Goal: Task Accomplishment & Management: Use online tool/utility

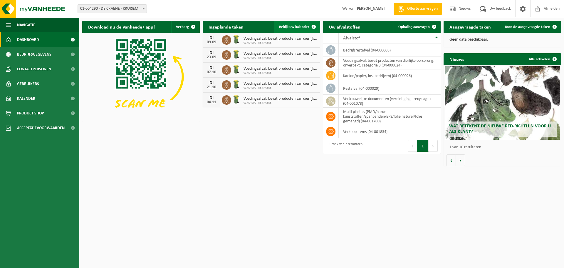
click at [302, 26] on span "Bekijk uw kalender" at bounding box center [294, 27] width 30 height 4
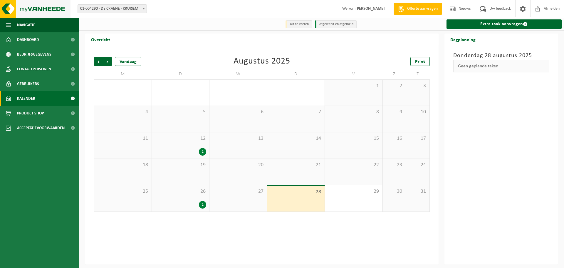
click at [54, 8] on img at bounding box center [35, 9] width 70 height 18
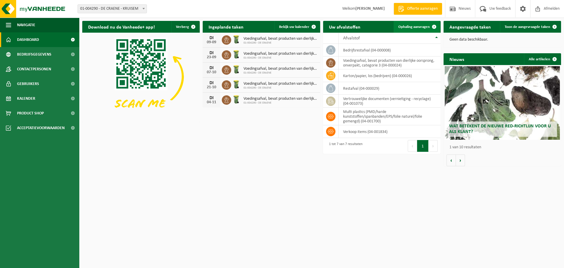
click at [421, 27] on span "Ophaling aanvragen" at bounding box center [413, 27] width 31 height 4
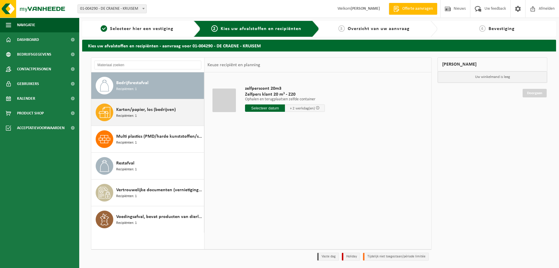
click at [165, 116] on div "Karton/papier, los (bedrijven) Recipiënten: 1" at bounding box center [159, 112] width 86 height 18
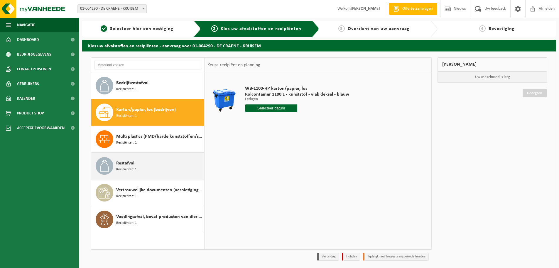
click at [174, 159] on div "Restafval Recipiënten: 1" at bounding box center [159, 166] width 86 height 18
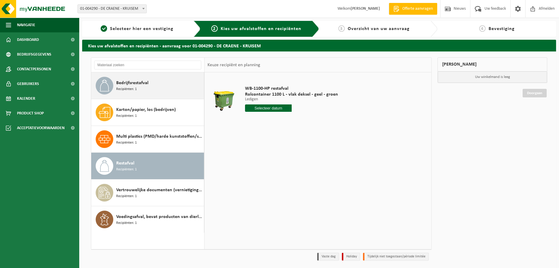
click at [162, 92] on div "Bedrijfsrestafval Recipiënten: 1" at bounding box center [159, 86] width 86 height 18
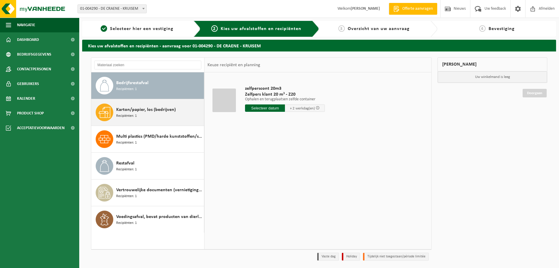
click at [159, 118] on div "Karton/papier, los (bedrijven) Recipiënten: 1" at bounding box center [159, 112] width 86 height 18
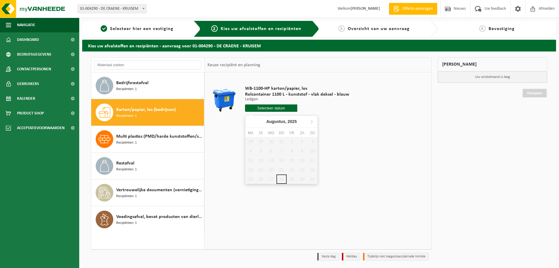
click at [278, 110] on input "text" at bounding box center [271, 107] width 52 height 7
click at [311, 117] on icon at bounding box center [311, 121] width 9 height 9
click at [292, 142] on div "5" at bounding box center [292, 141] width 10 height 9
type input "Van [DATE]"
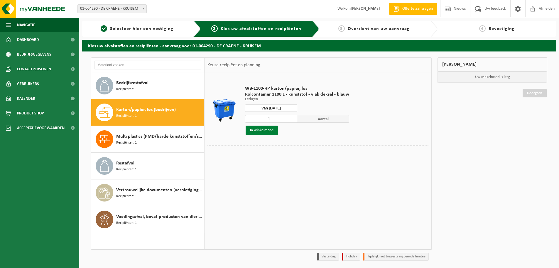
click at [266, 132] on button "In winkelmand" at bounding box center [262, 129] width 32 height 9
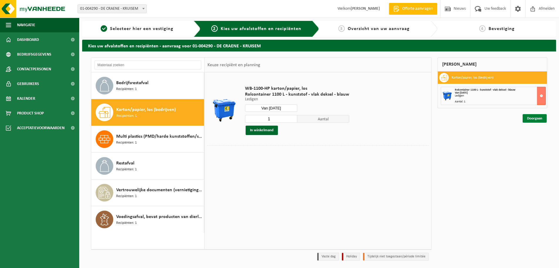
click at [542, 120] on link "Doorgaan" at bounding box center [535, 118] width 24 height 9
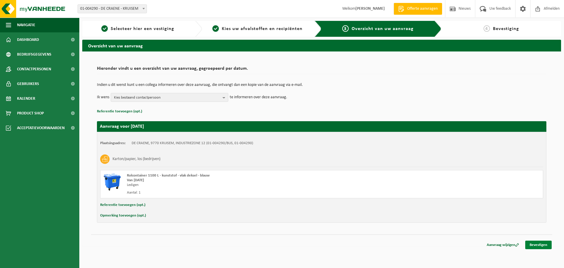
click at [540, 245] on link "Bevestigen" at bounding box center [538, 244] width 26 height 9
